Goal: Navigation & Orientation: Find specific page/section

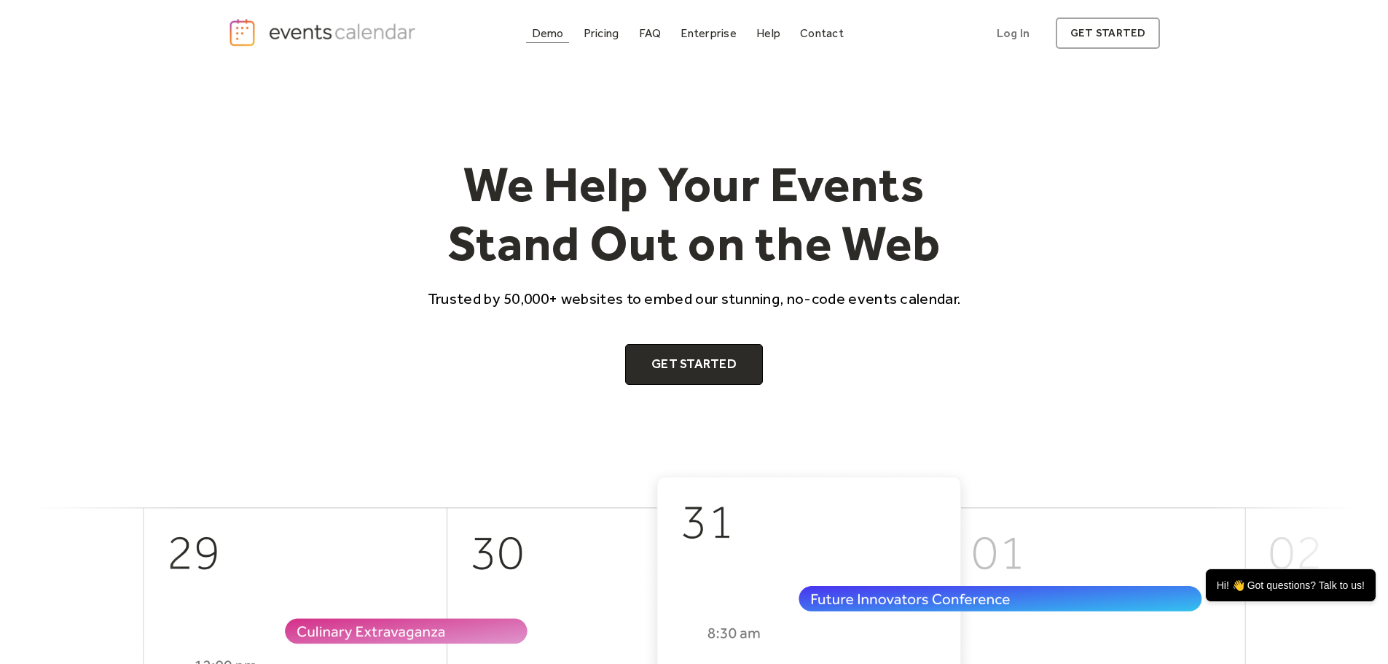
click at [536, 29] on div "Demo" at bounding box center [548, 33] width 32 height 8
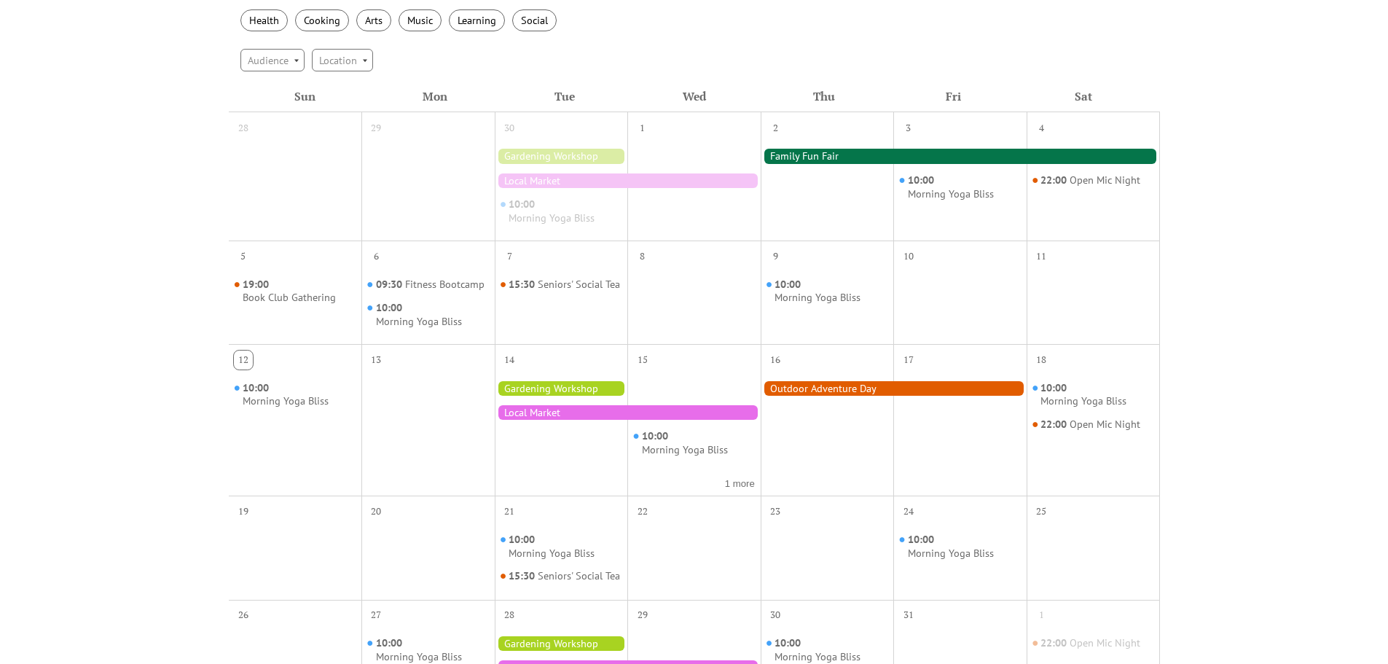
scroll to position [292, 0]
click at [559, 386] on div at bounding box center [561, 387] width 133 height 15
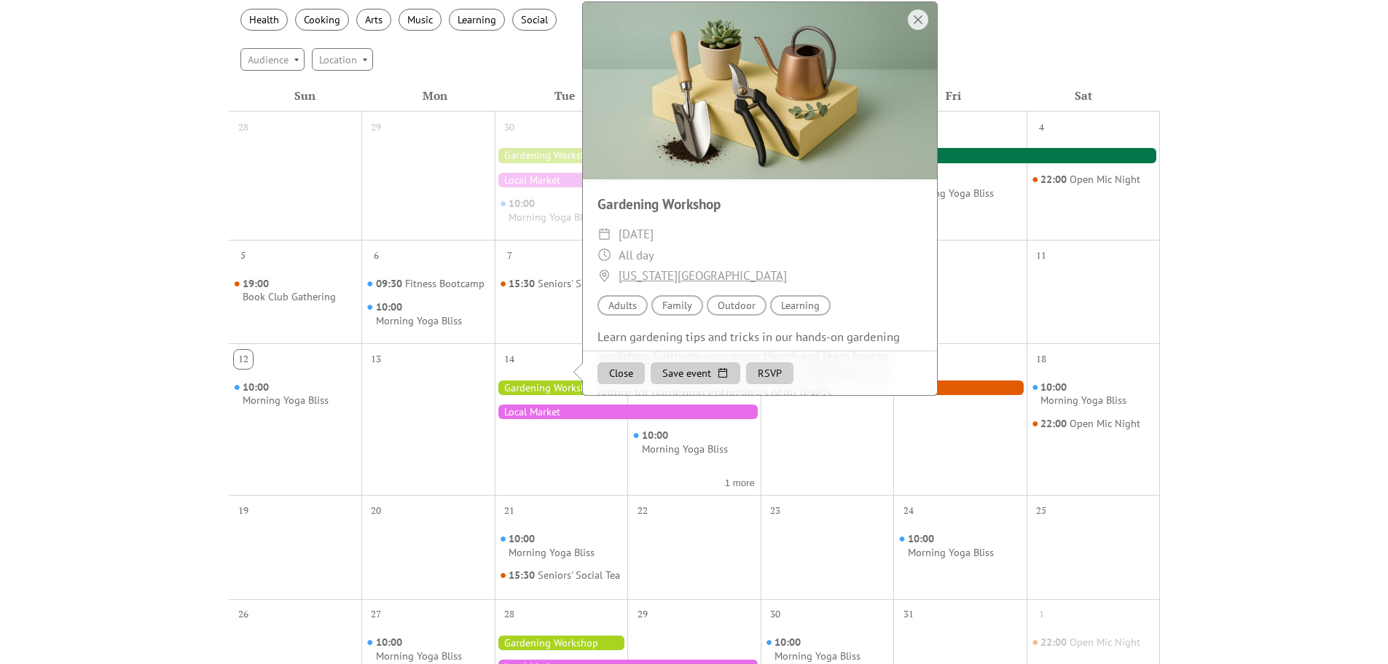
click at [550, 412] on div at bounding box center [628, 412] width 266 height 15
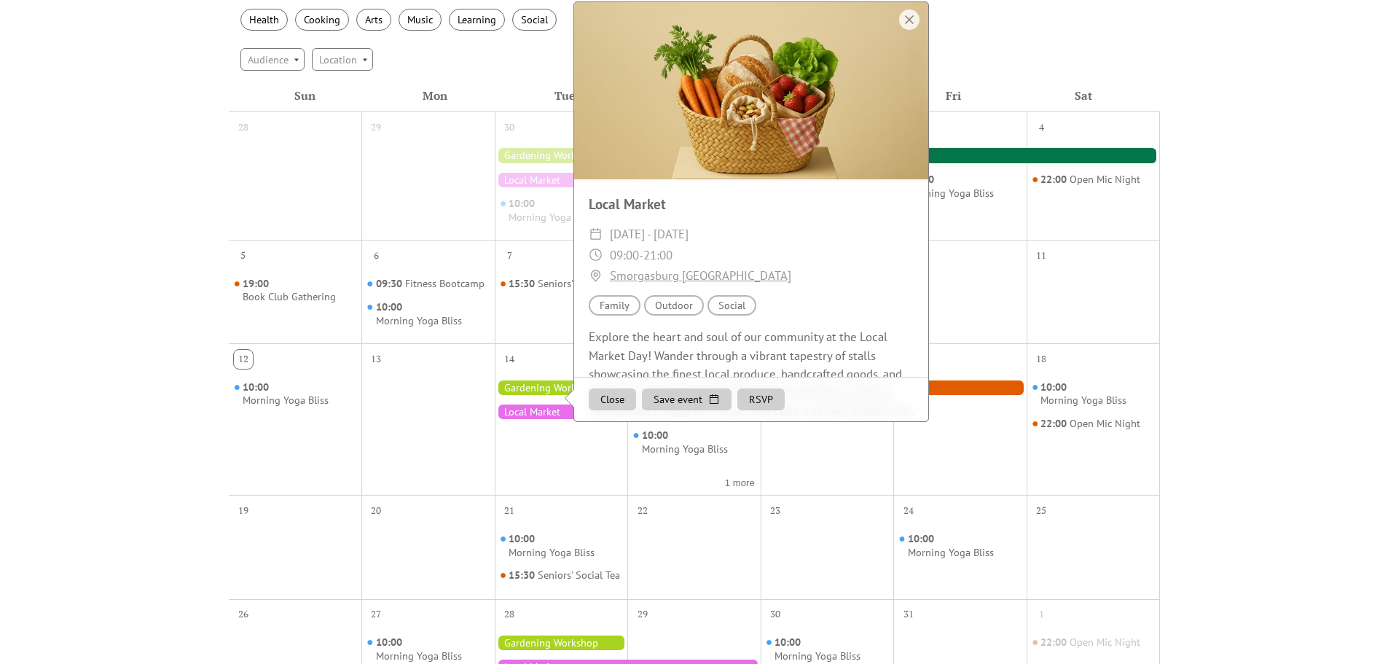
click at [113, 272] on div "Events Calendar Demo Loading the Events Calendar..." at bounding box center [694, 357] width 1388 height 1165
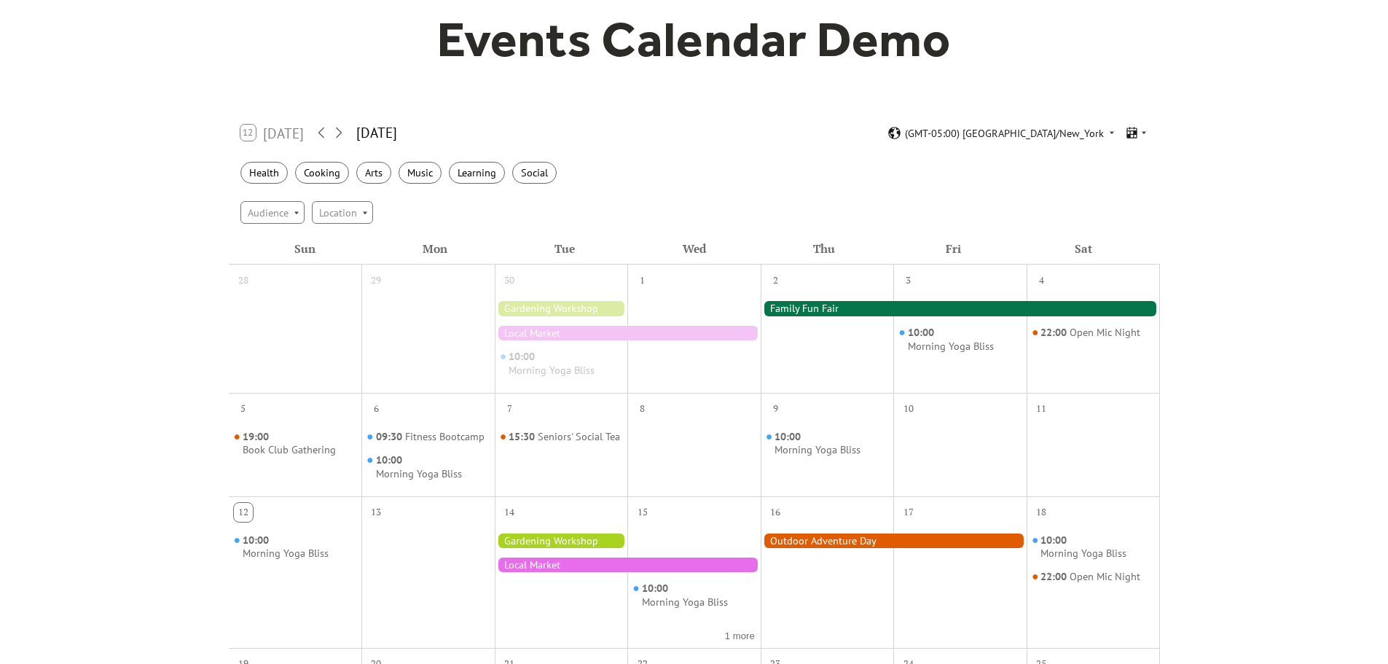
scroll to position [146, 0]
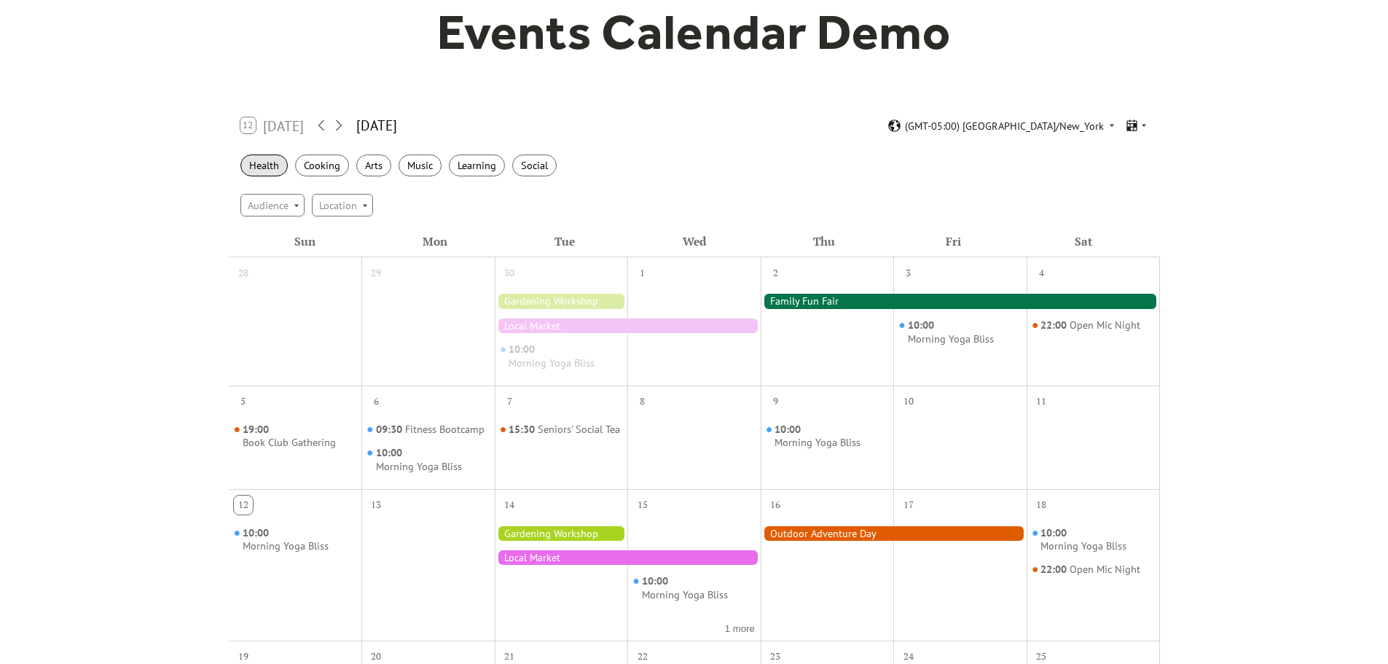
click at [270, 171] on div "Health" at bounding box center [264, 166] width 47 height 23
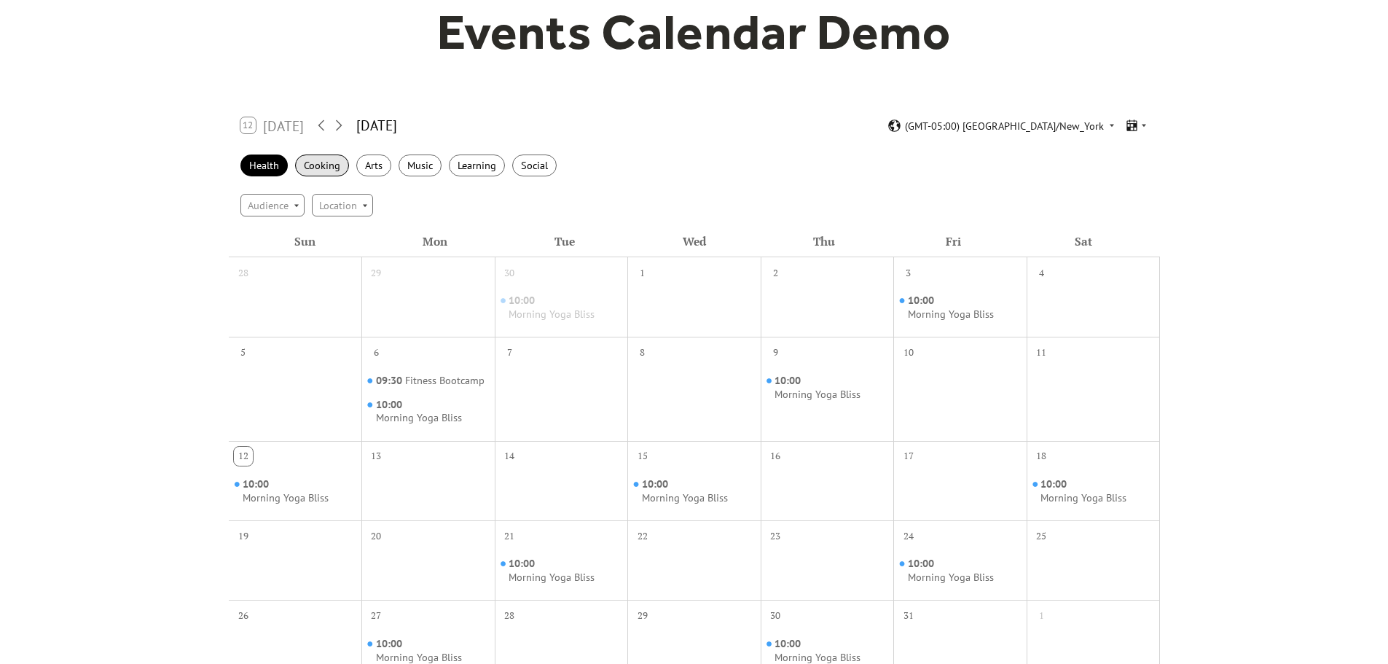
click at [327, 166] on div "Cooking" at bounding box center [322, 166] width 54 height 23
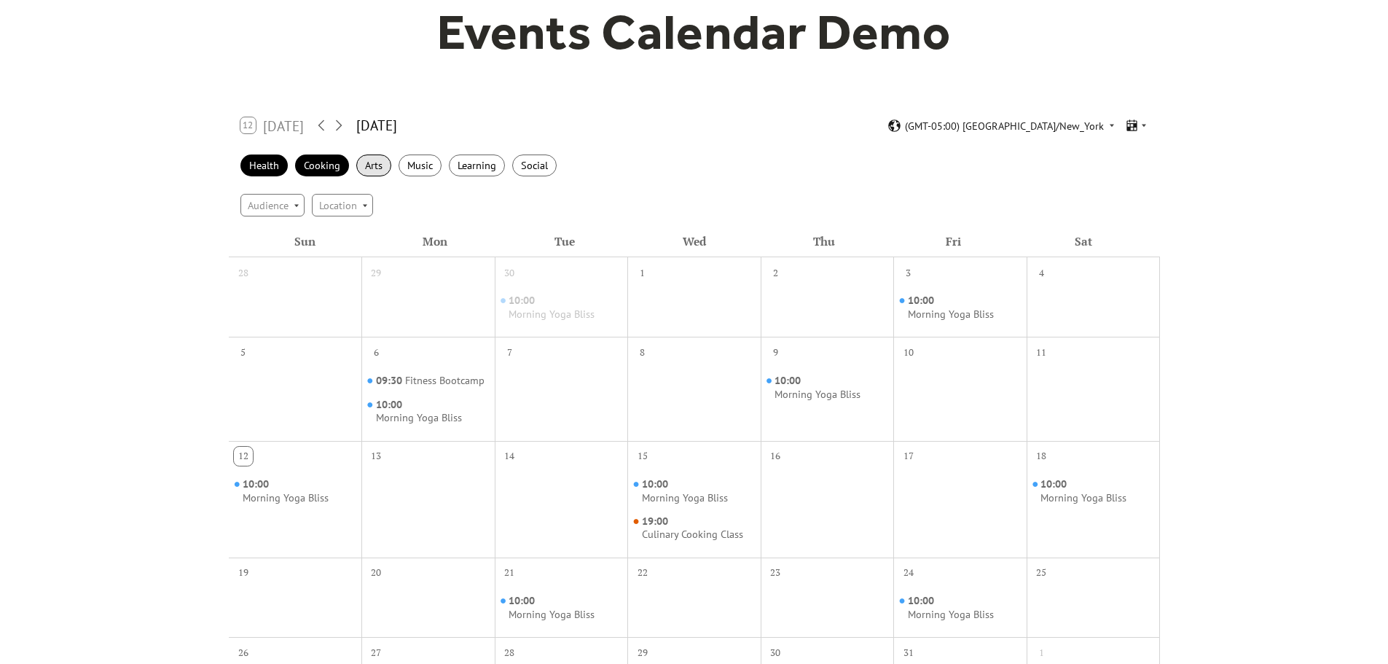
click at [384, 168] on div "Arts" at bounding box center [373, 166] width 35 height 23
click at [413, 167] on div "Music" at bounding box center [420, 166] width 43 height 23
click at [480, 169] on div "Learning" at bounding box center [477, 166] width 56 height 23
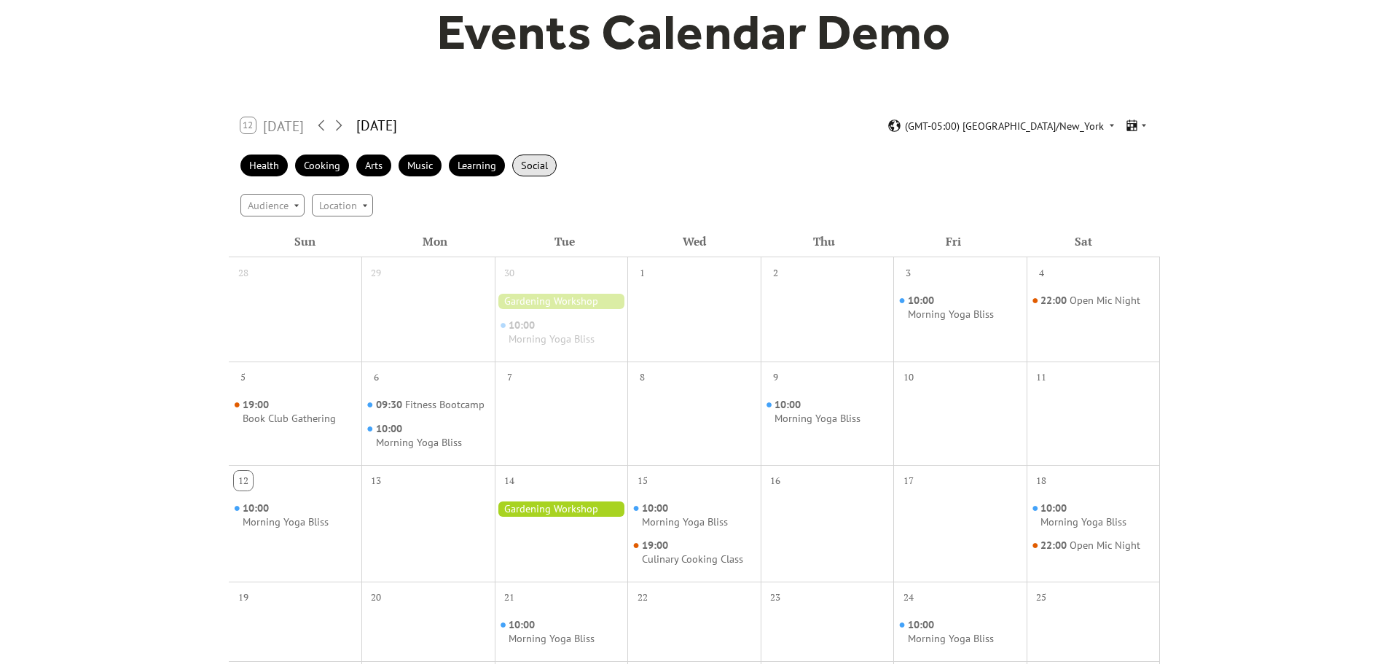
click at [549, 169] on div "Social" at bounding box center [534, 166] width 44 height 23
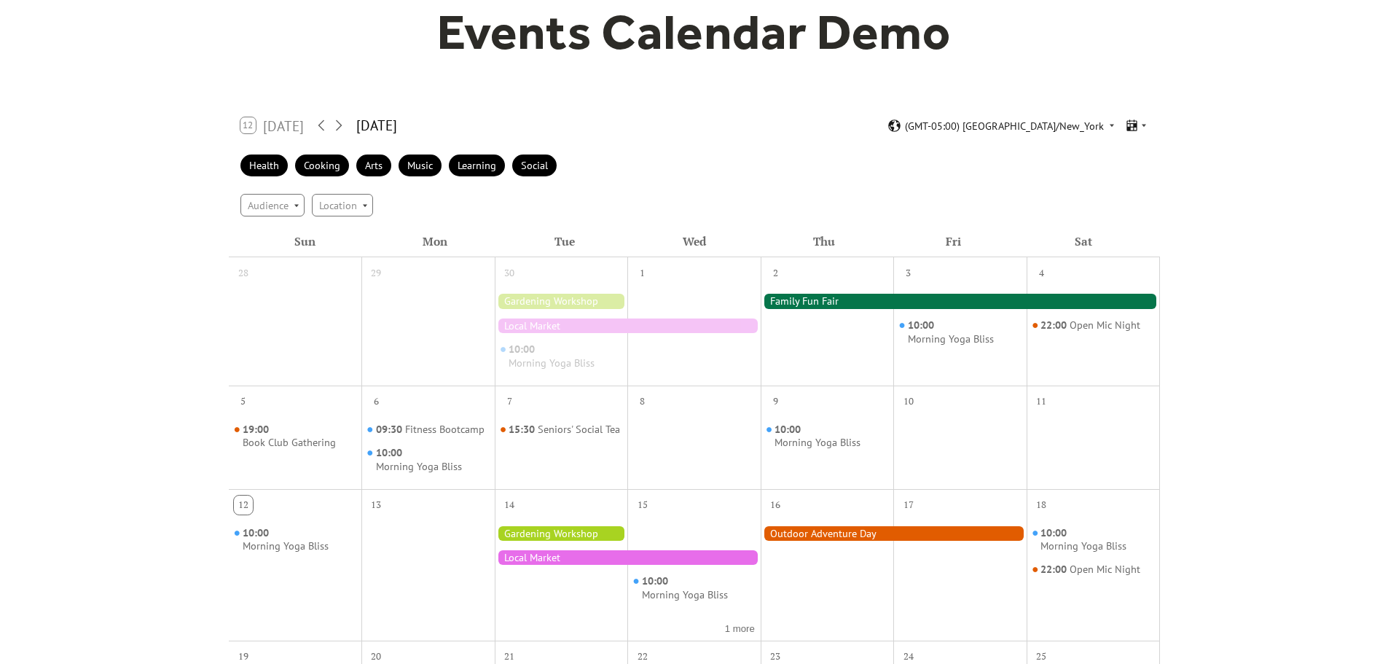
click at [848, 535] on div at bounding box center [894, 533] width 266 height 15
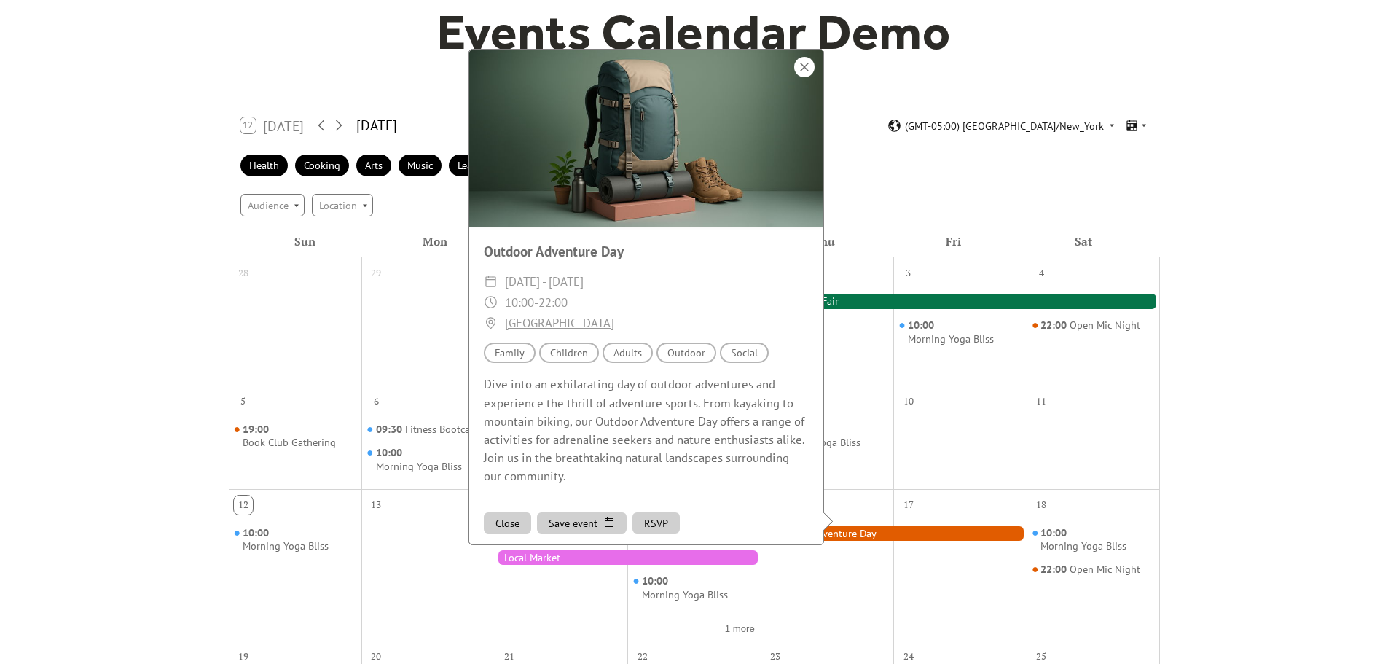
click at [804, 77] on div at bounding box center [804, 67] width 20 height 20
